Goal: Transaction & Acquisition: Purchase product/service

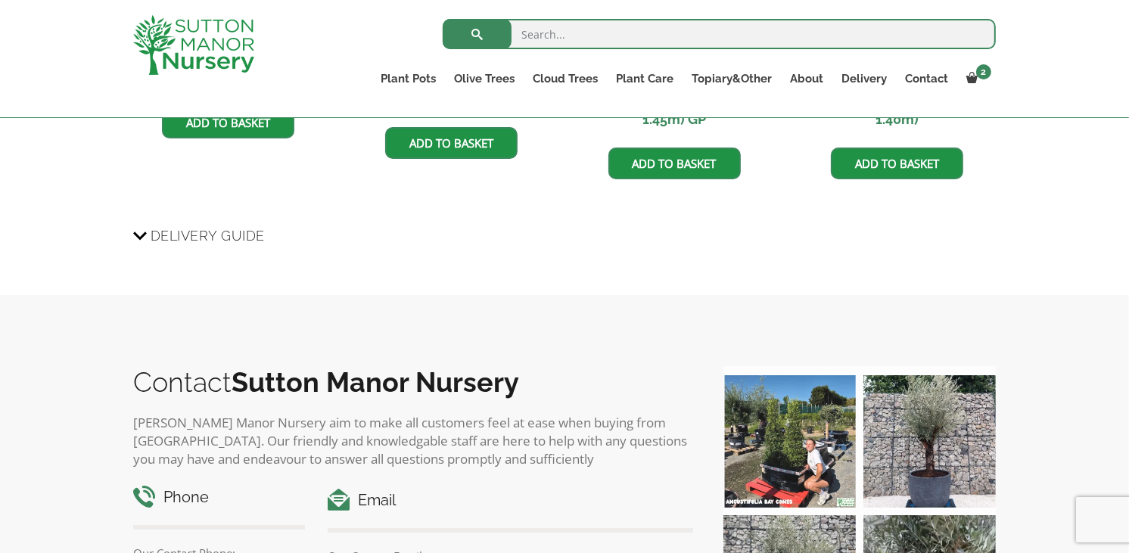
scroll to position [2299, 0]
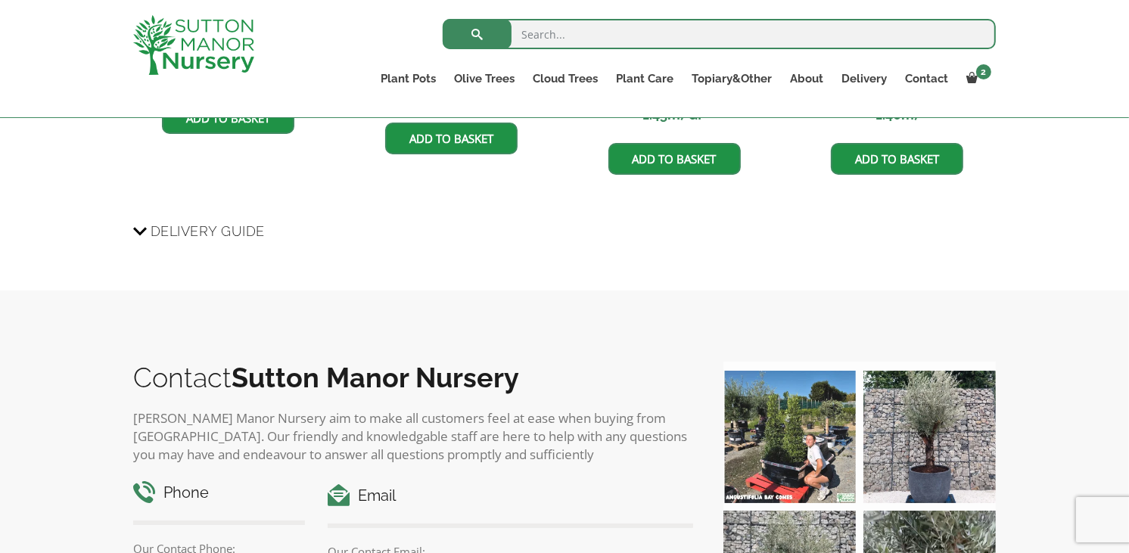
click at [231, 224] on span "Delivery Guide" at bounding box center [208, 231] width 114 height 28
click at [0, 0] on input "Delivery Guide" at bounding box center [0, 0] width 0 height 0
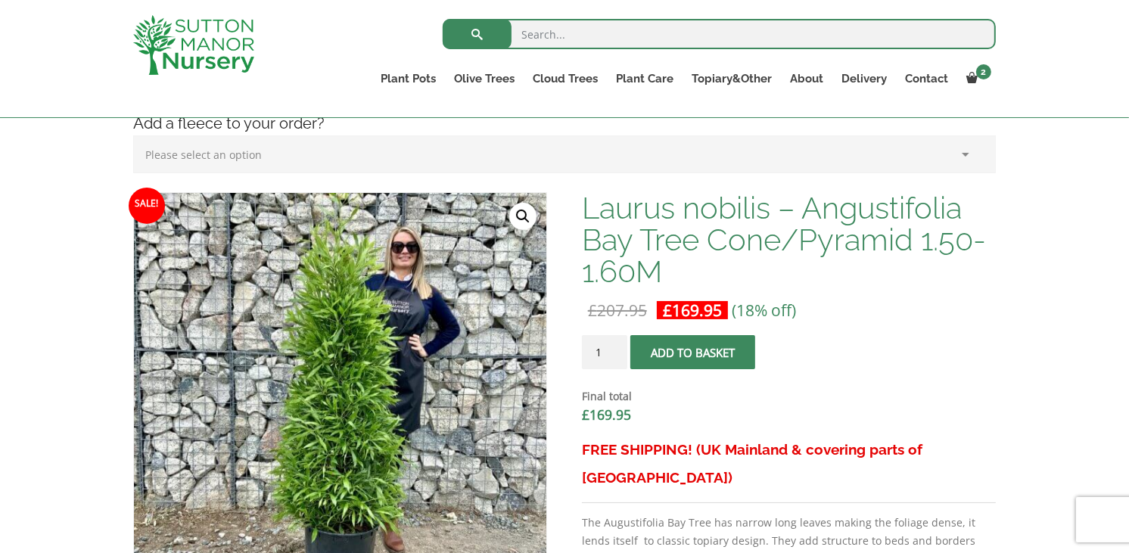
scroll to position [425, 0]
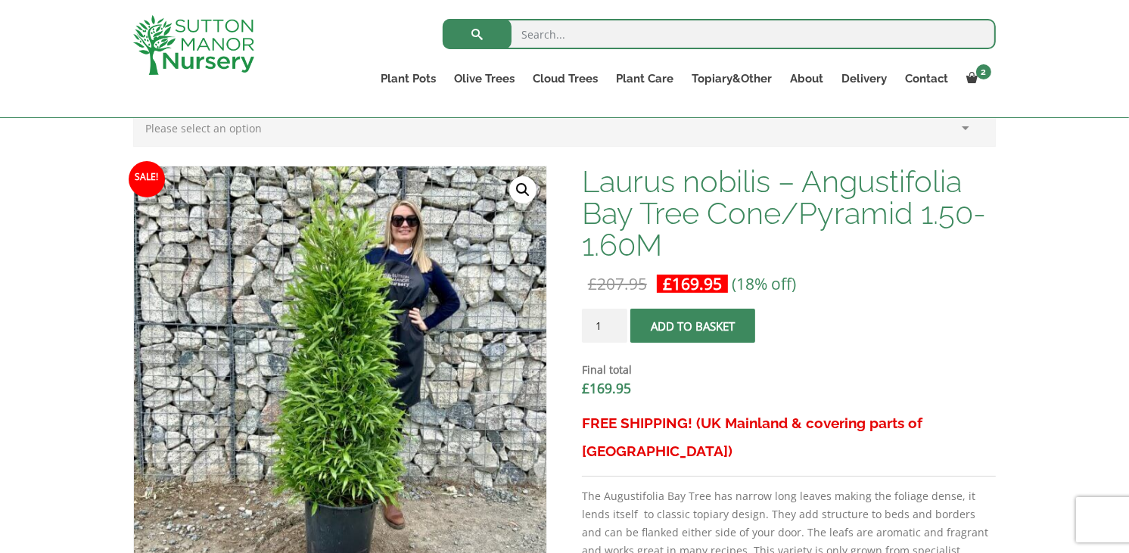
type input "2"
click at [612, 321] on input "2" at bounding box center [604, 326] width 45 height 34
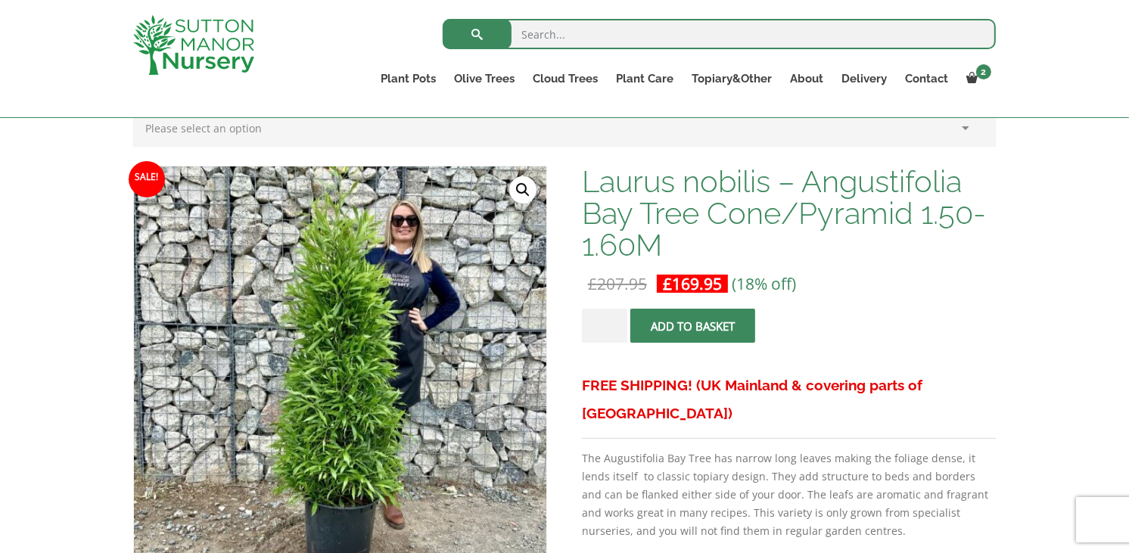
click at [602, 326] on input "Laurus nobilis - Angustifolia Bay Tree Cone/Pyramid 1.50-1.60M quantity" at bounding box center [604, 326] width 45 height 34
type input "2"
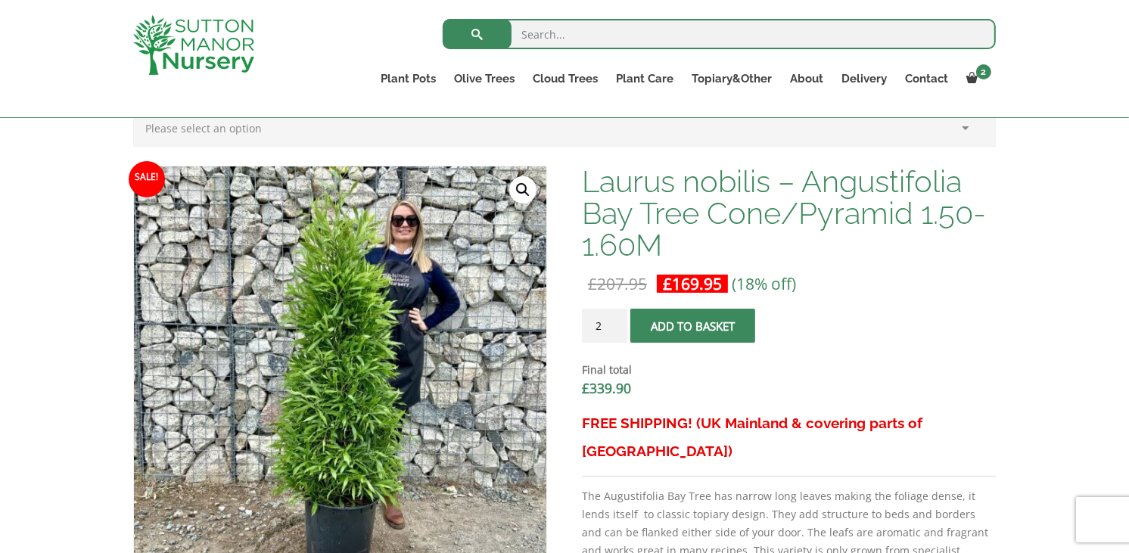
click at [675, 318] on button "Add to basket" at bounding box center [692, 326] width 125 height 34
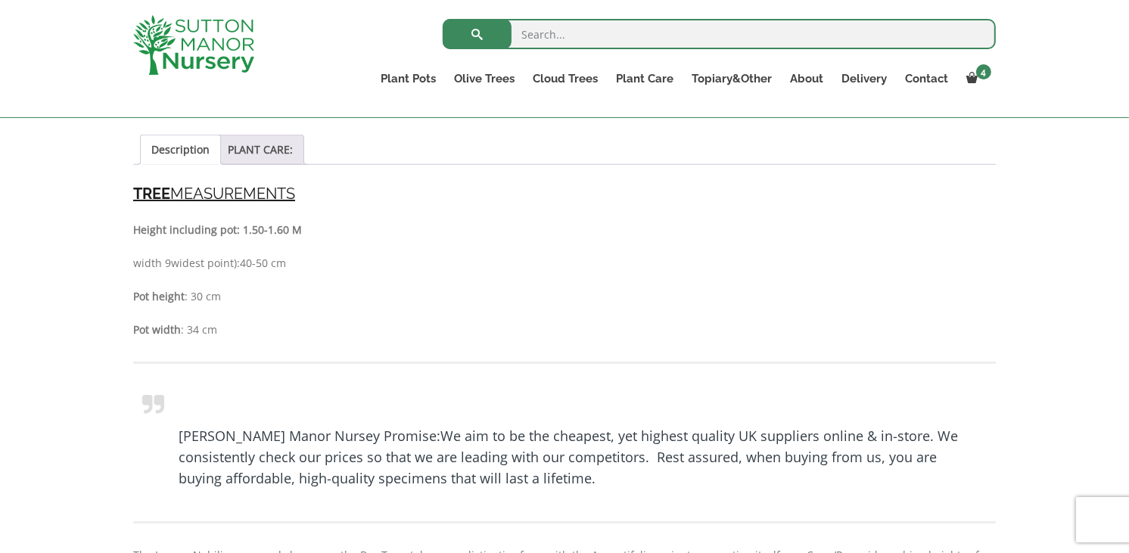
scroll to position [979, 0]
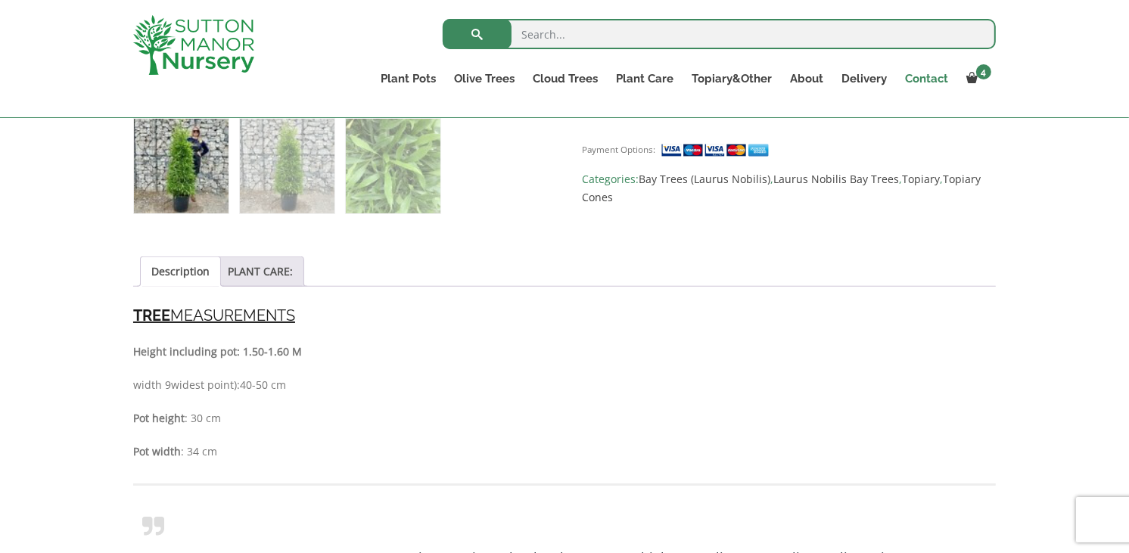
click at [928, 79] on link "Contact" at bounding box center [926, 78] width 61 height 21
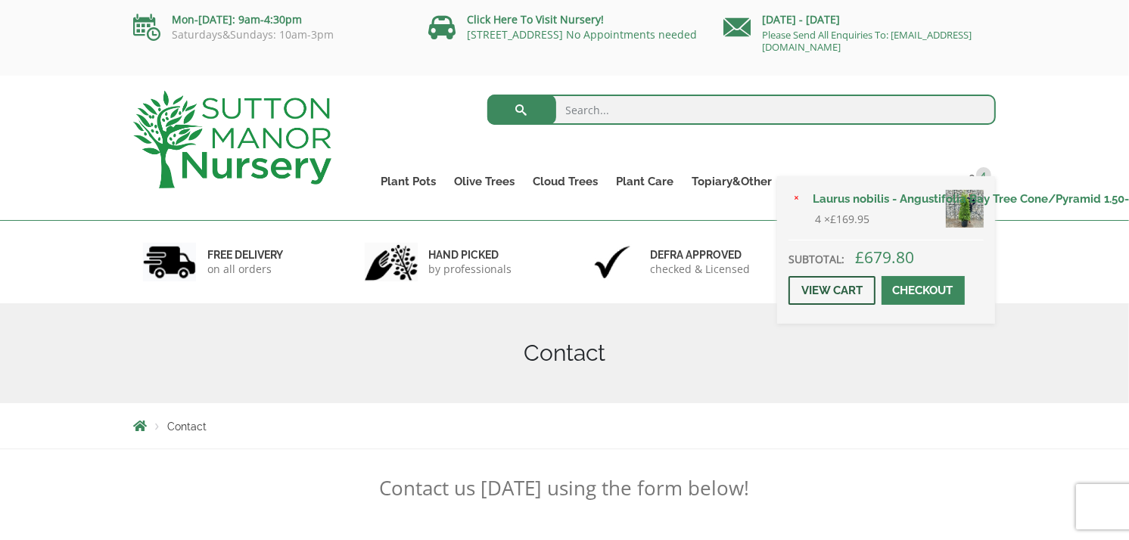
click at [822, 289] on link "View cart" at bounding box center [832, 290] width 87 height 29
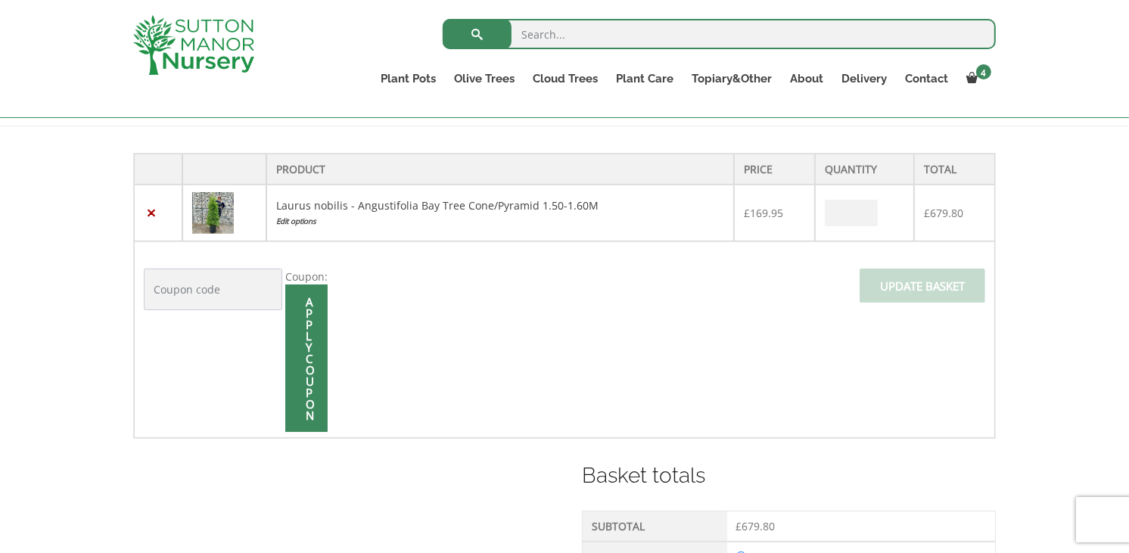
click at [834, 212] on input "Laurus nobilis - Angustifolia Bay Tree Cone/Pyramid 1.50-1.60M quantity" at bounding box center [851, 213] width 53 height 26
type input "2"
click at [898, 286] on input "Update basket" at bounding box center [923, 286] width 126 height 34
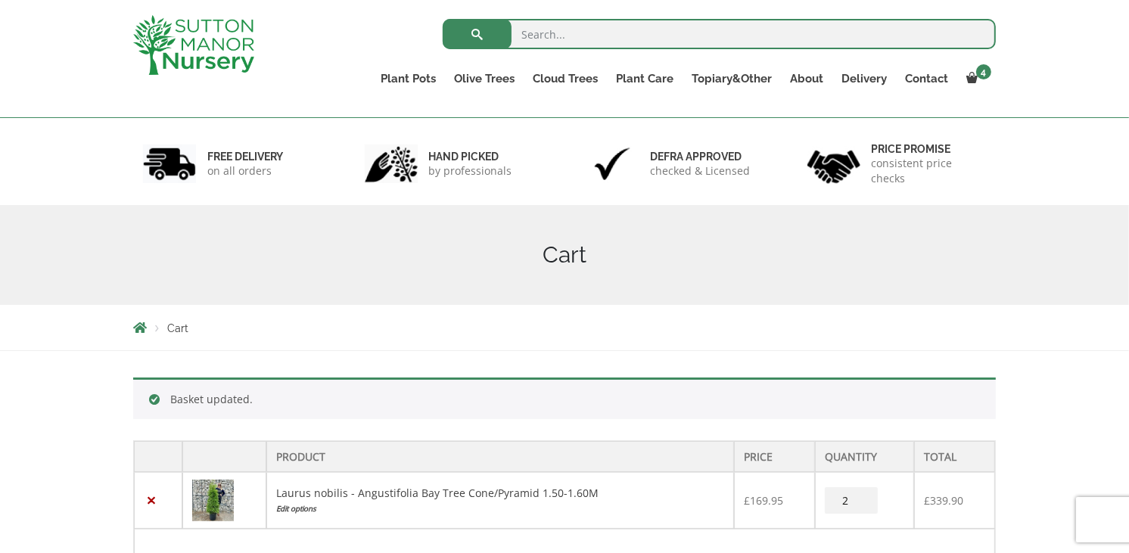
scroll to position [146, 0]
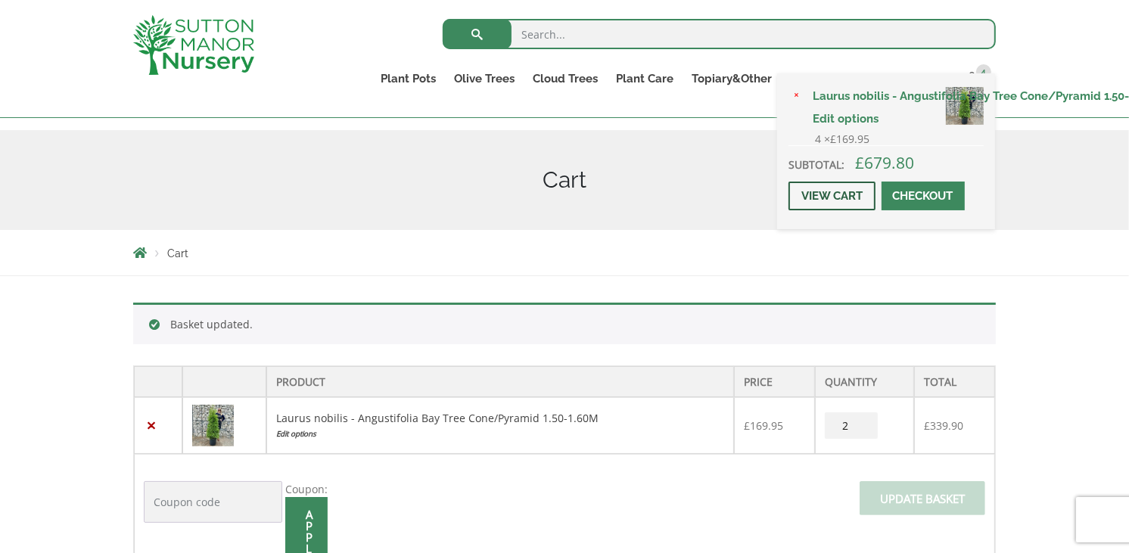
click at [870, 191] on link "View cart" at bounding box center [832, 196] width 87 height 29
click at [855, 193] on link "View cart" at bounding box center [832, 196] width 87 height 29
